Goal: Task Accomplishment & Management: Use online tool/utility

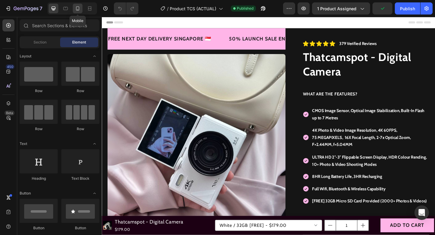
click at [77, 8] on icon at bounding box center [78, 8] width 6 height 6
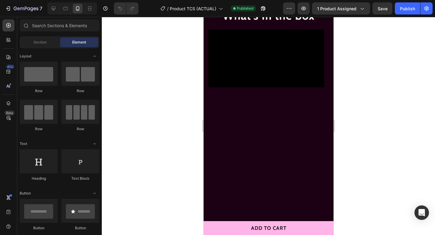
scroll to position [2186, 0]
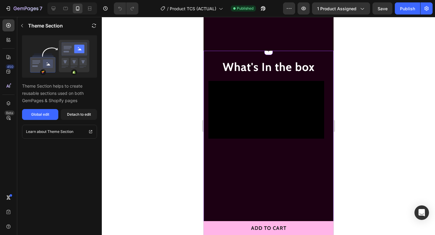
click at [296, 125] on video at bounding box center [266, 110] width 116 height 58
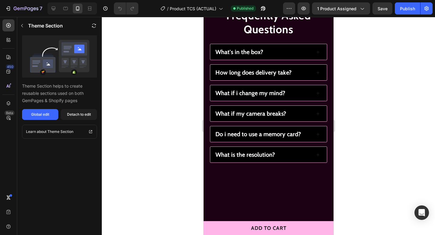
scroll to position [2190, 0]
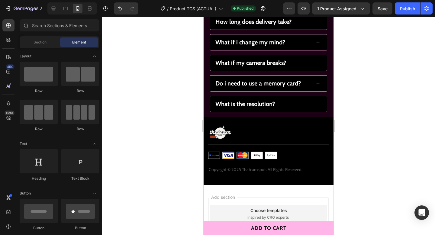
scroll to position [2146, 0]
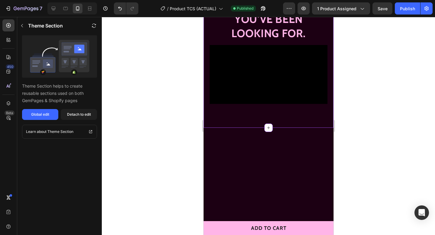
scroll to position [1966, 0]
click at [408, 10] on div "Publish" at bounding box center [407, 8] width 15 height 6
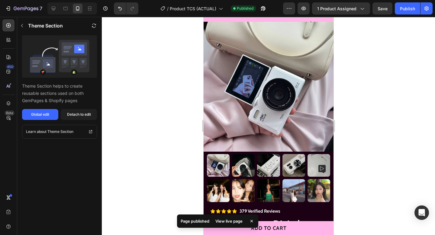
scroll to position [0, 0]
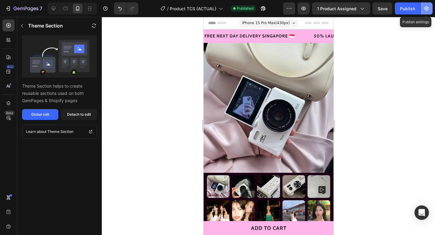
click at [429, 6] on icon "button" at bounding box center [427, 8] width 6 height 6
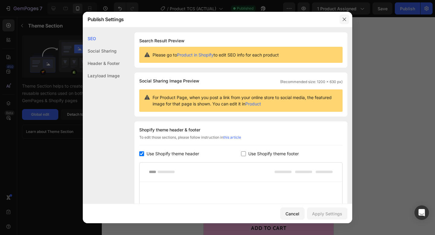
click at [340, 21] on button "button" at bounding box center [345, 20] width 10 height 10
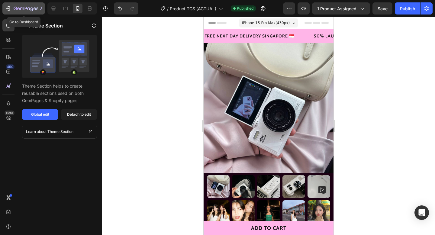
click at [6, 6] on icon "button" at bounding box center [8, 8] width 6 height 6
